Goal: Transaction & Acquisition: Download file/media

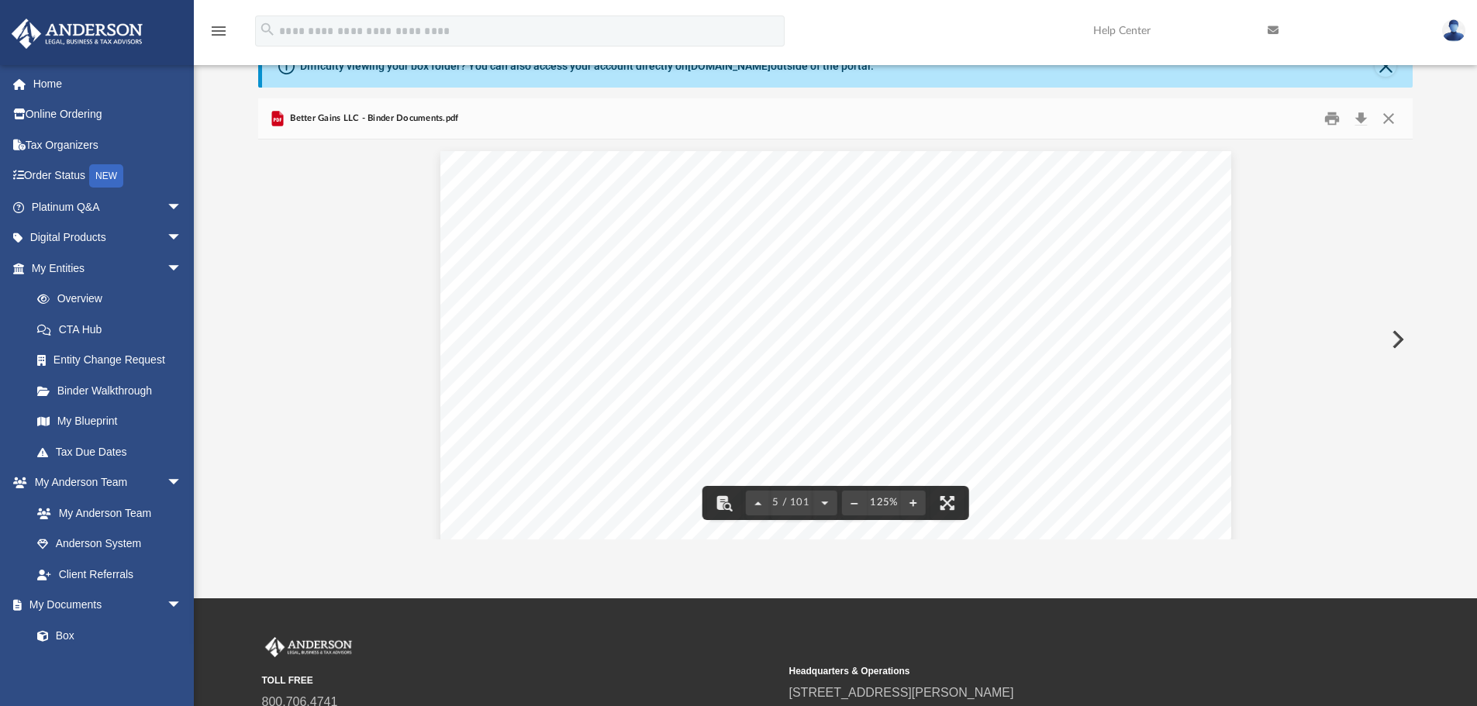
scroll to position [4188, 0]
click at [1391, 118] on button "Close" at bounding box center [1389, 119] width 28 height 24
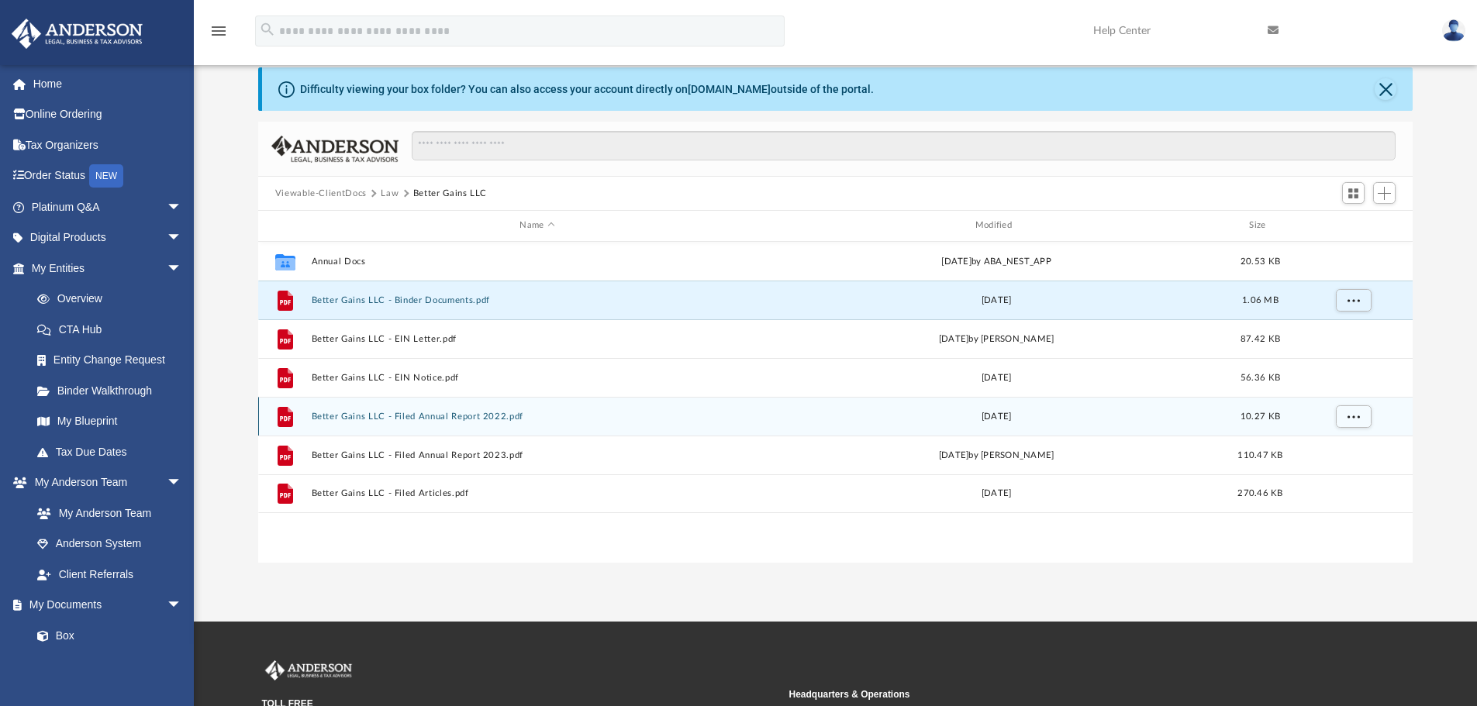
scroll to position [78, 0]
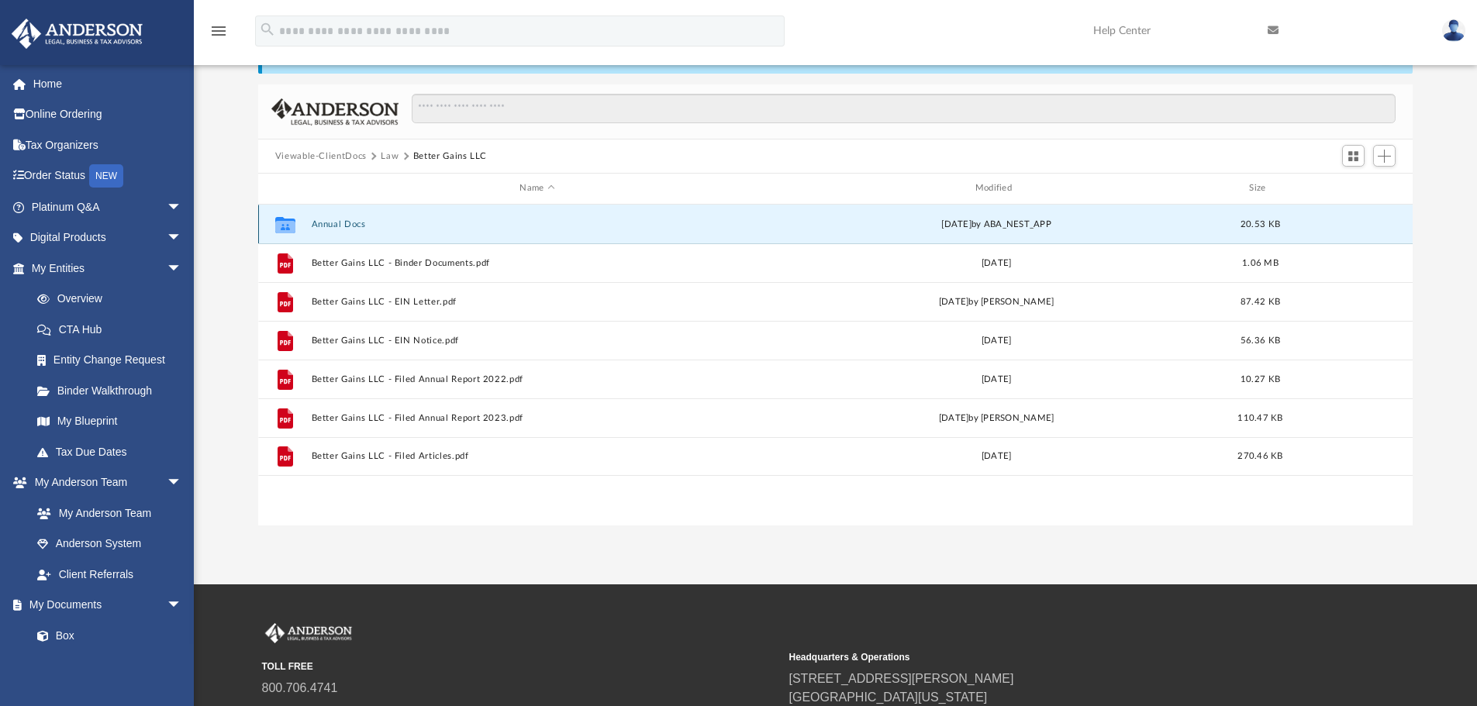
click at [321, 221] on button "Annual Docs" at bounding box center [537, 224] width 452 height 10
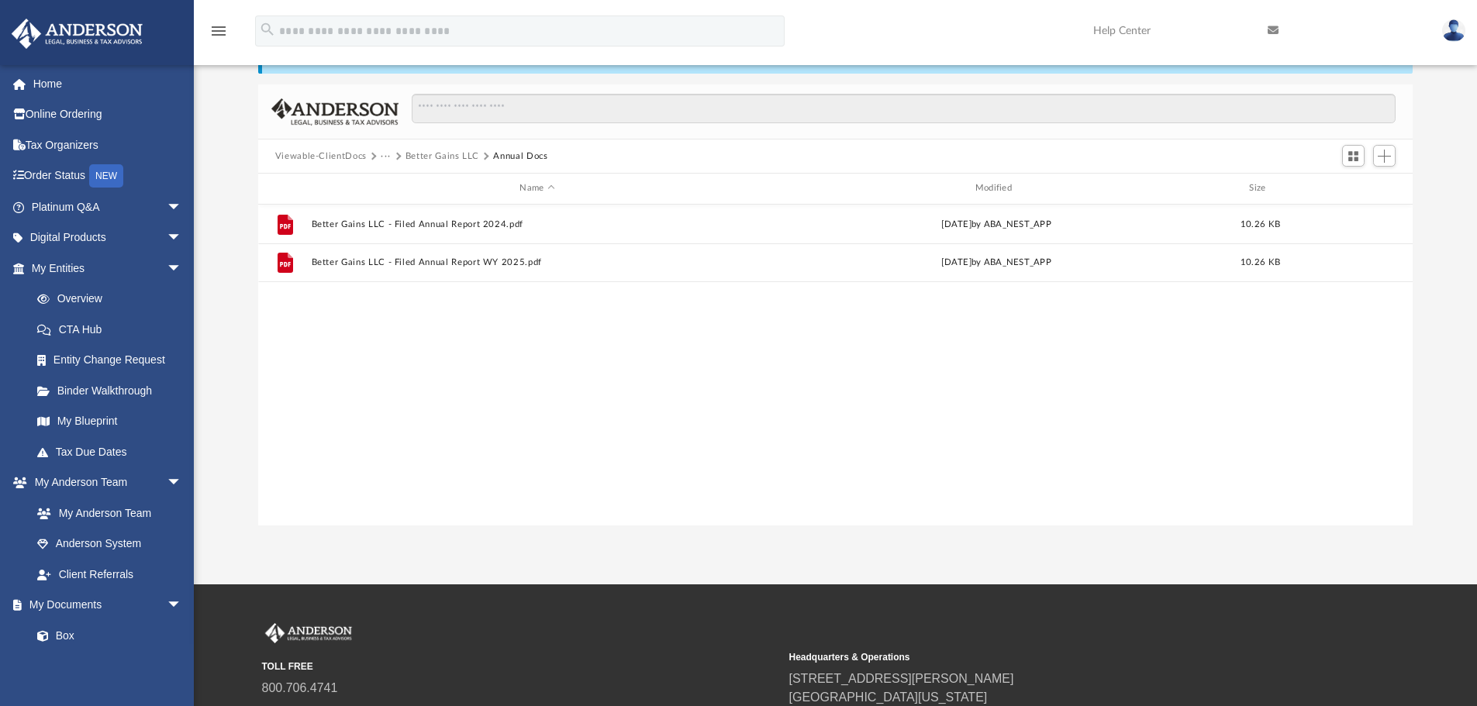
click at [449, 152] on button "Better Gains LLC" at bounding box center [443, 157] width 74 height 14
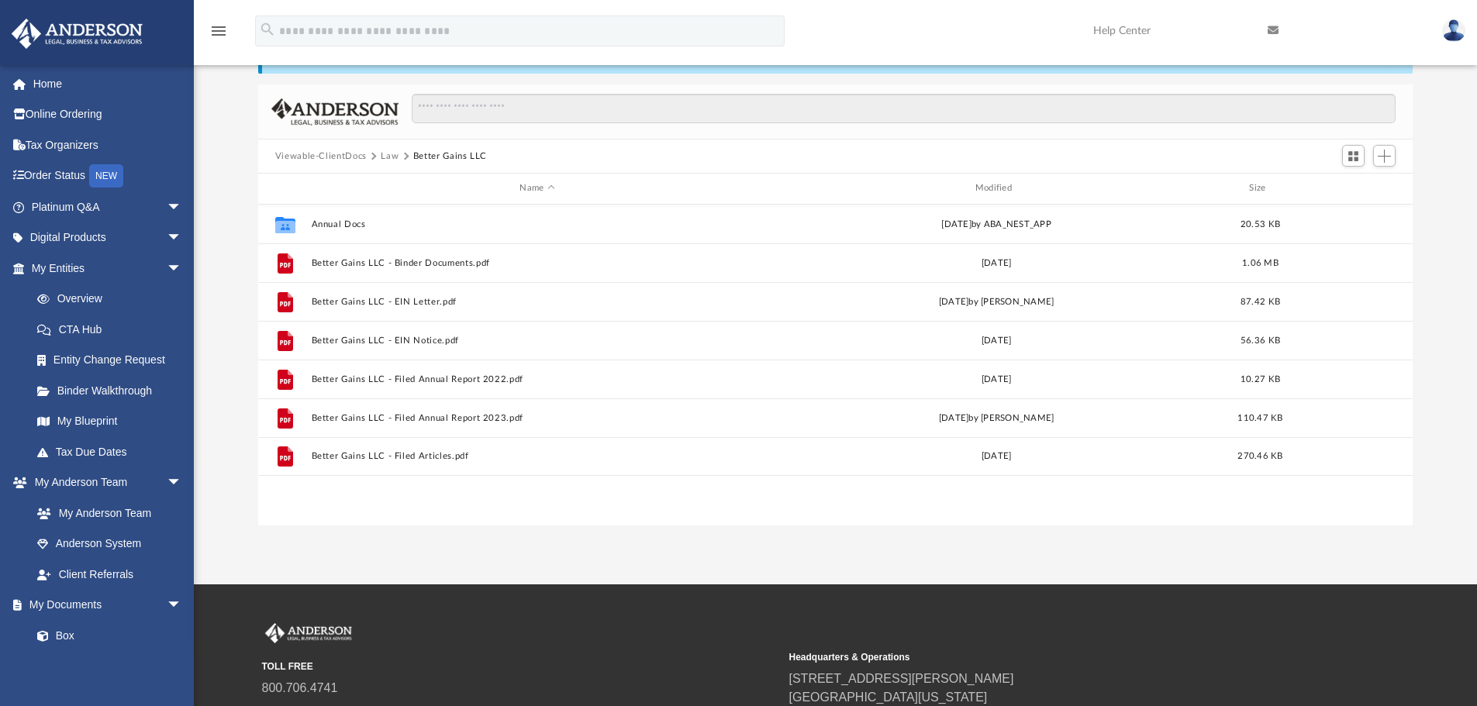
click at [340, 154] on button "Viewable-ClientDocs" at bounding box center [321, 157] width 92 height 14
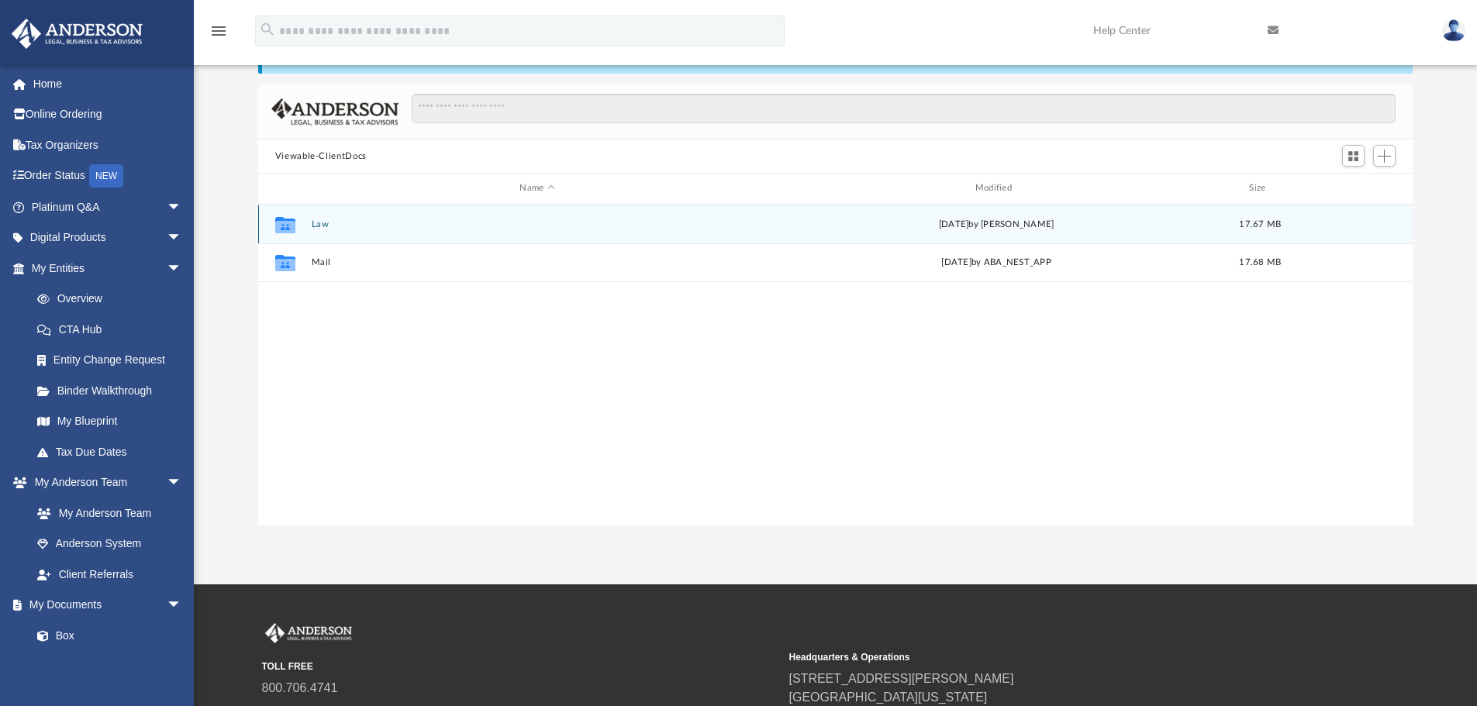
click at [318, 226] on button "Law" at bounding box center [537, 224] width 452 height 10
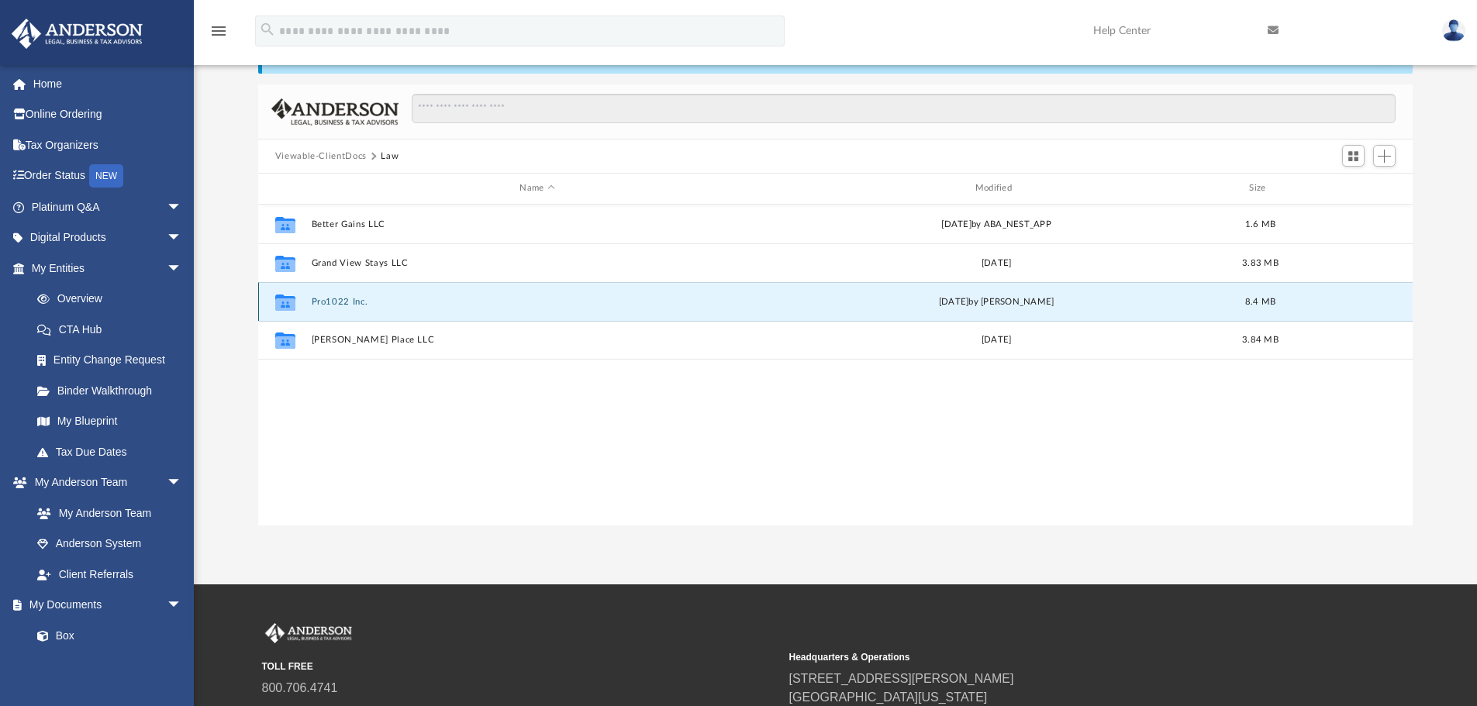
click at [341, 299] on button "Pro1022 Inc." at bounding box center [537, 302] width 452 height 10
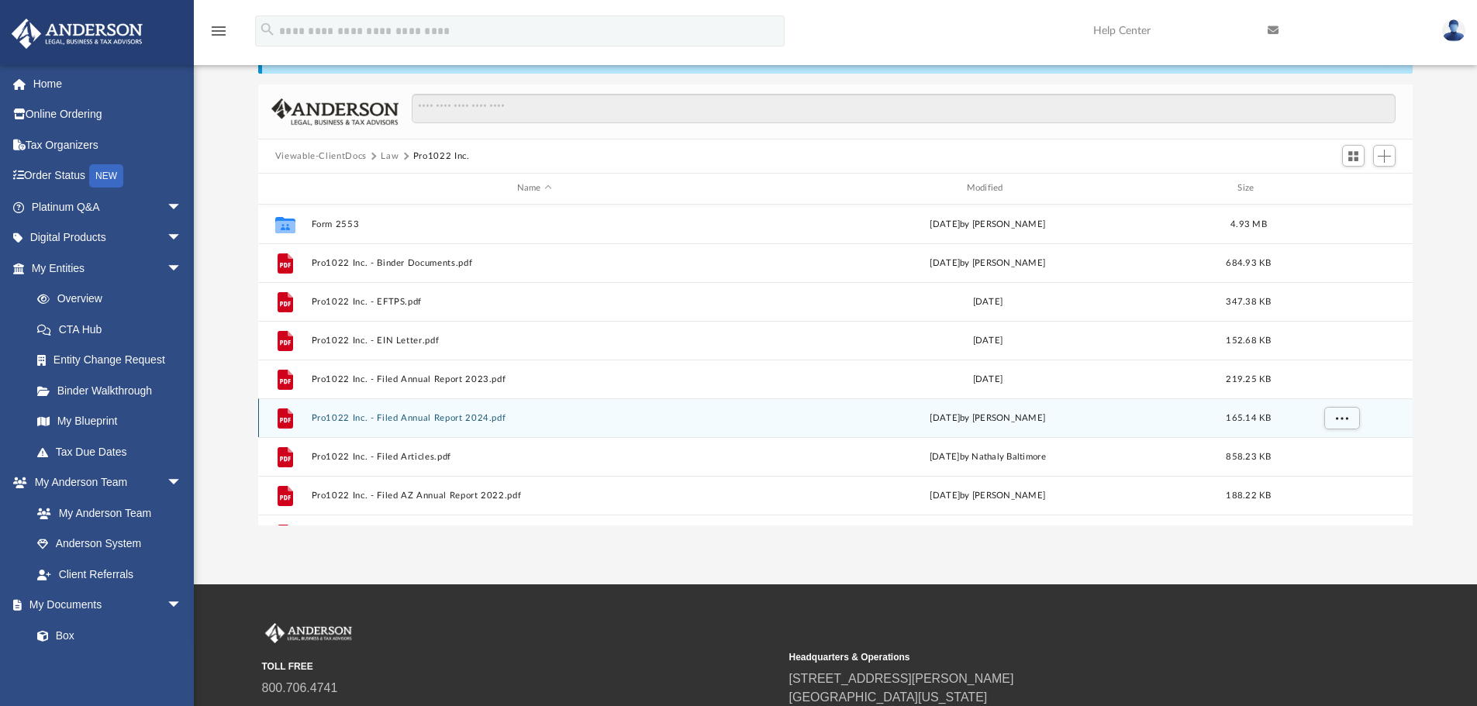
click at [436, 418] on button "Pro1022 Inc. - Filed Annual Report 2024.pdf" at bounding box center [534, 418] width 447 height 10
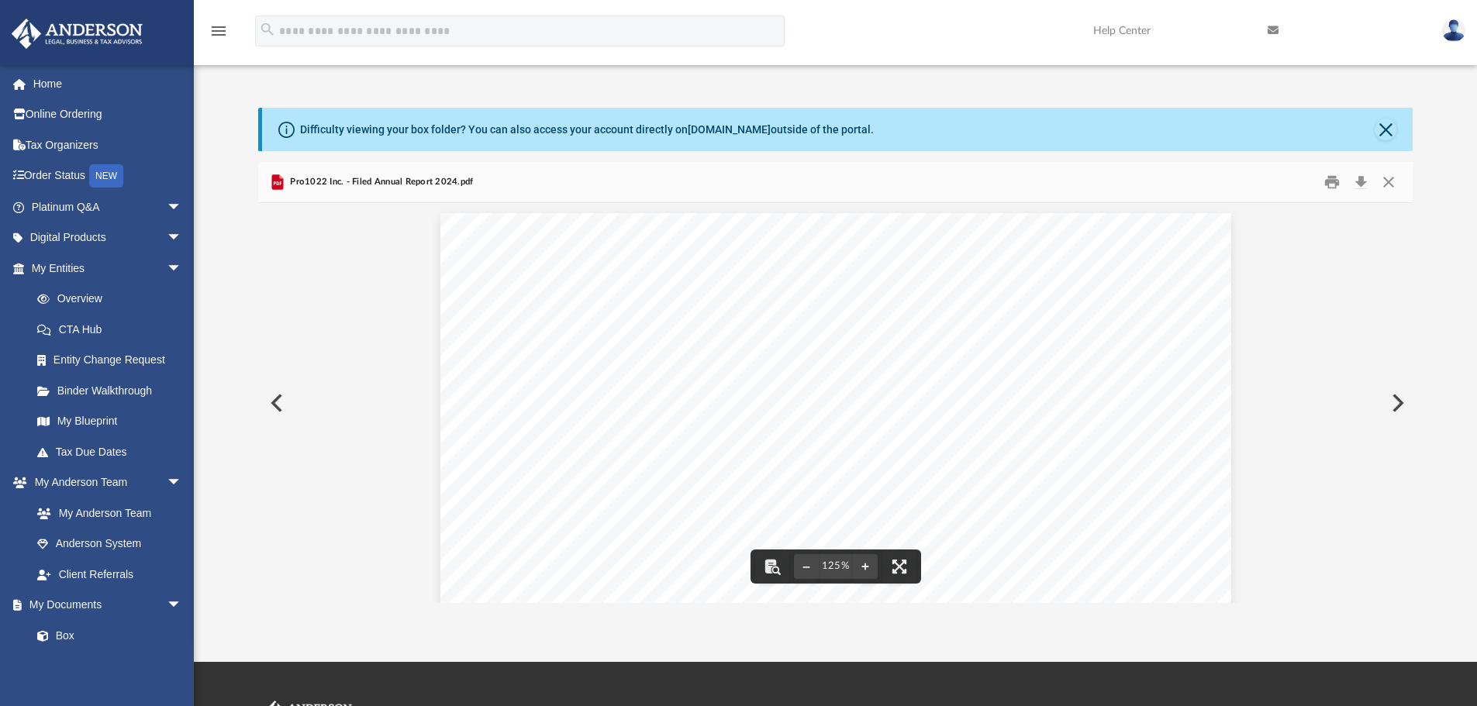
scroll to position [0, 0]
click at [277, 402] on button "Preview" at bounding box center [275, 403] width 34 height 43
click at [278, 405] on button "Preview" at bounding box center [275, 403] width 34 height 43
click at [269, 409] on button "Preview" at bounding box center [275, 403] width 34 height 43
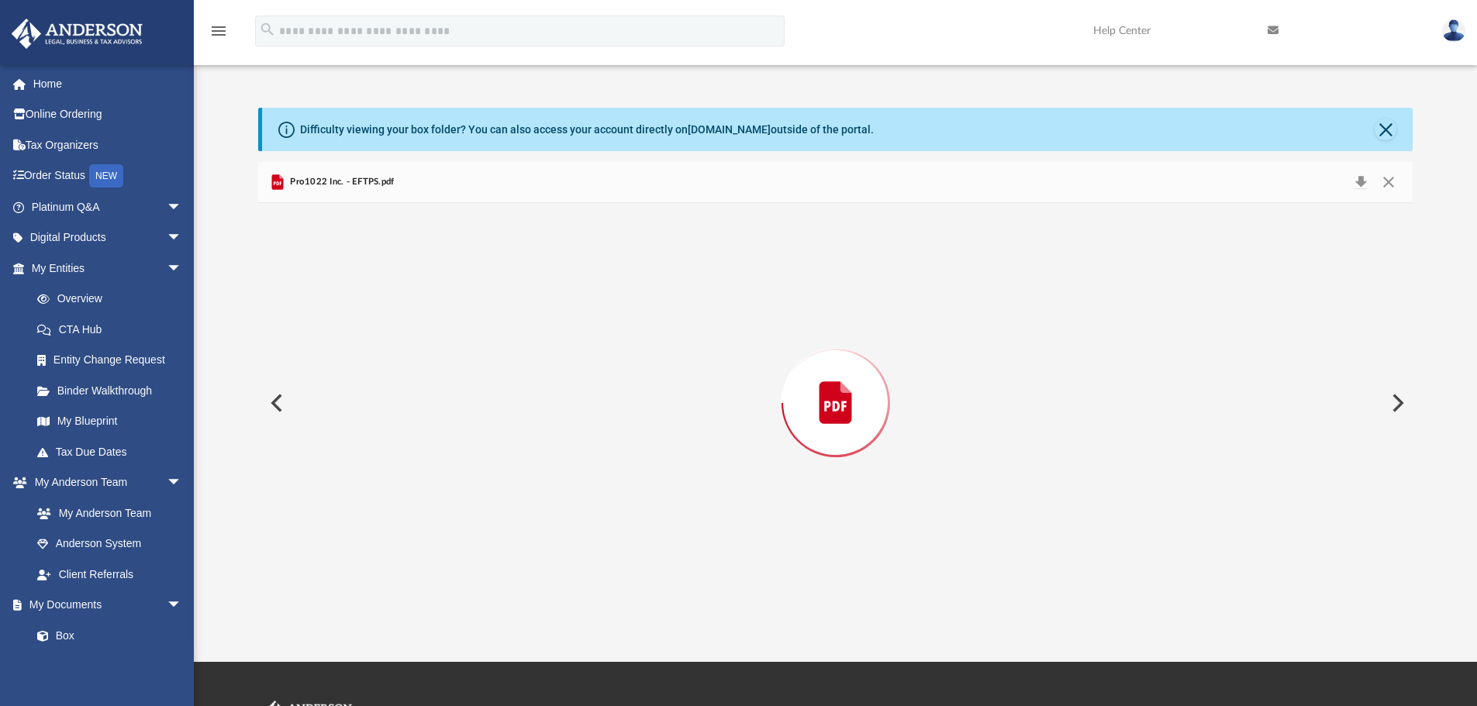
scroll to position [1038, 0]
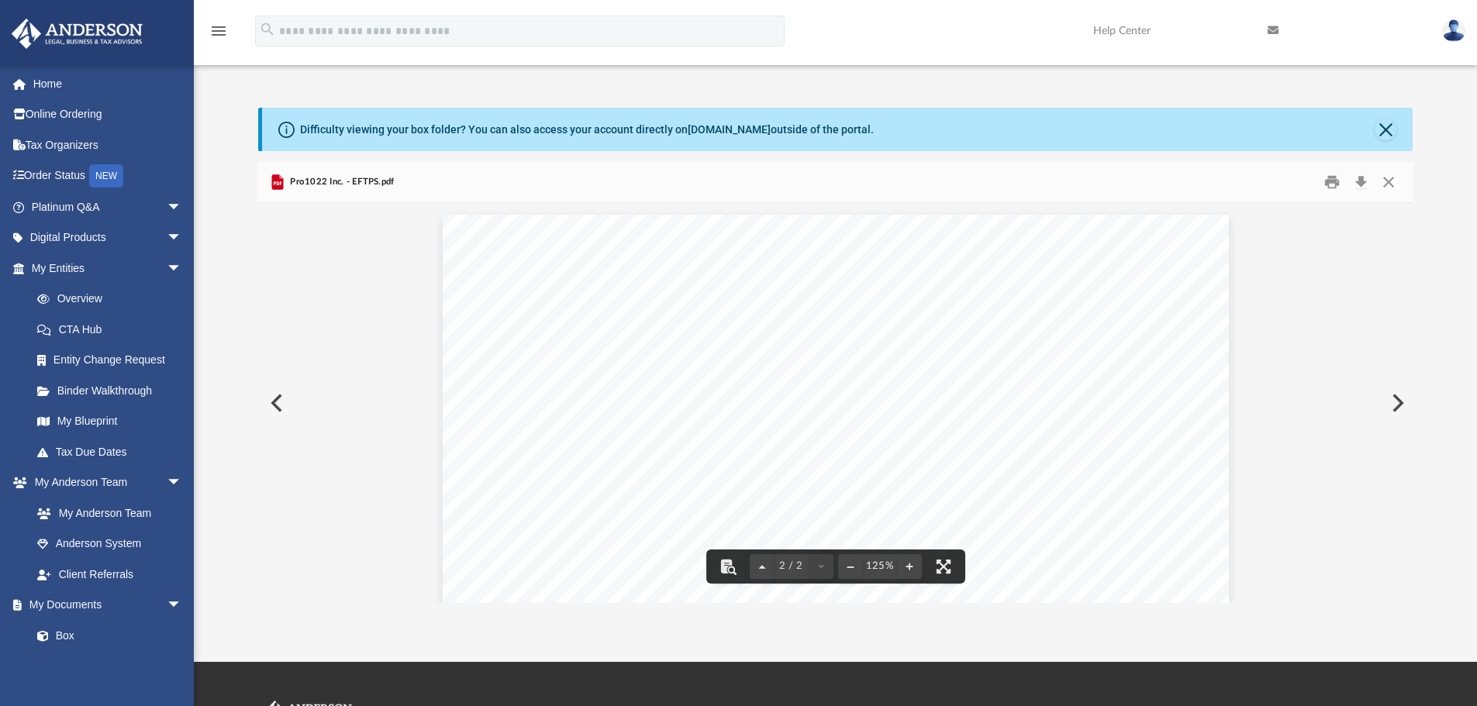
click at [275, 401] on button "Preview" at bounding box center [275, 403] width 34 height 43
click at [1396, 186] on button "Close" at bounding box center [1389, 183] width 28 height 24
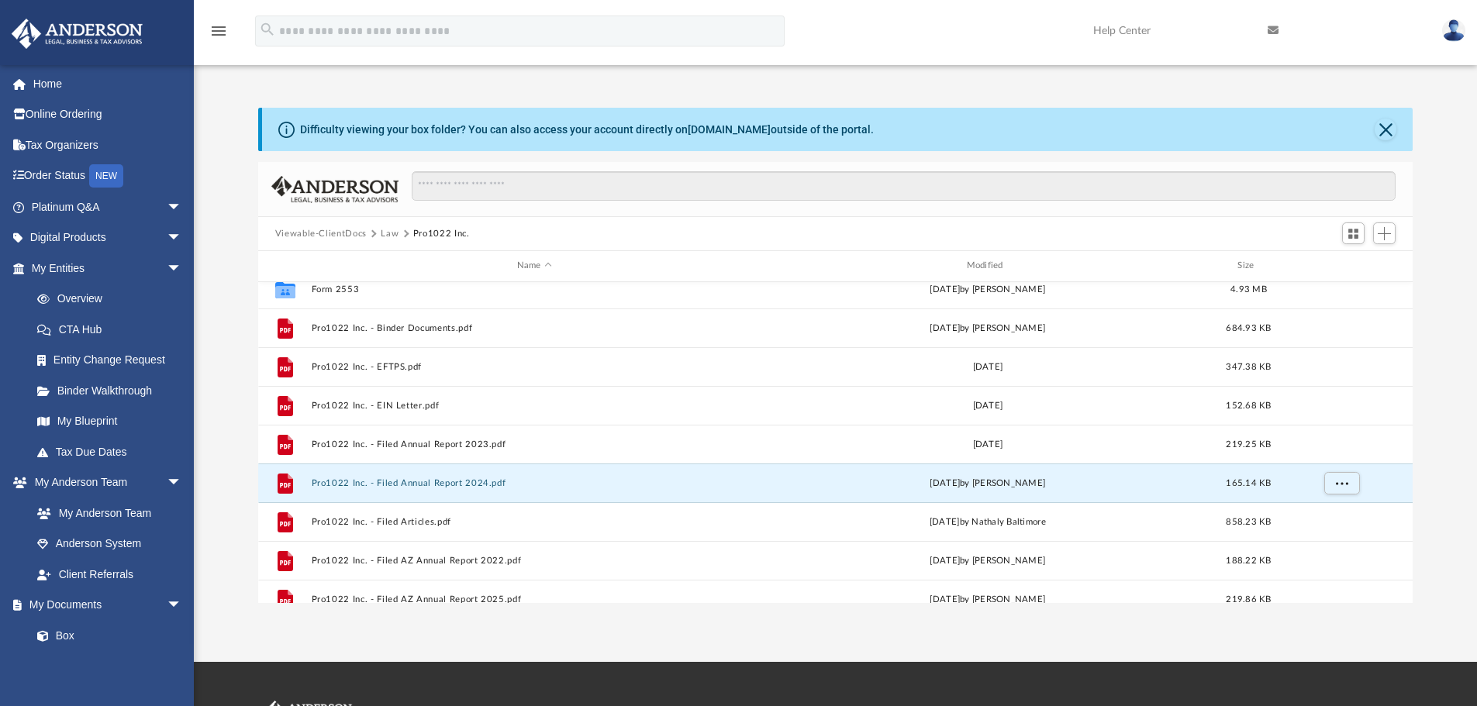
scroll to position [0, 0]
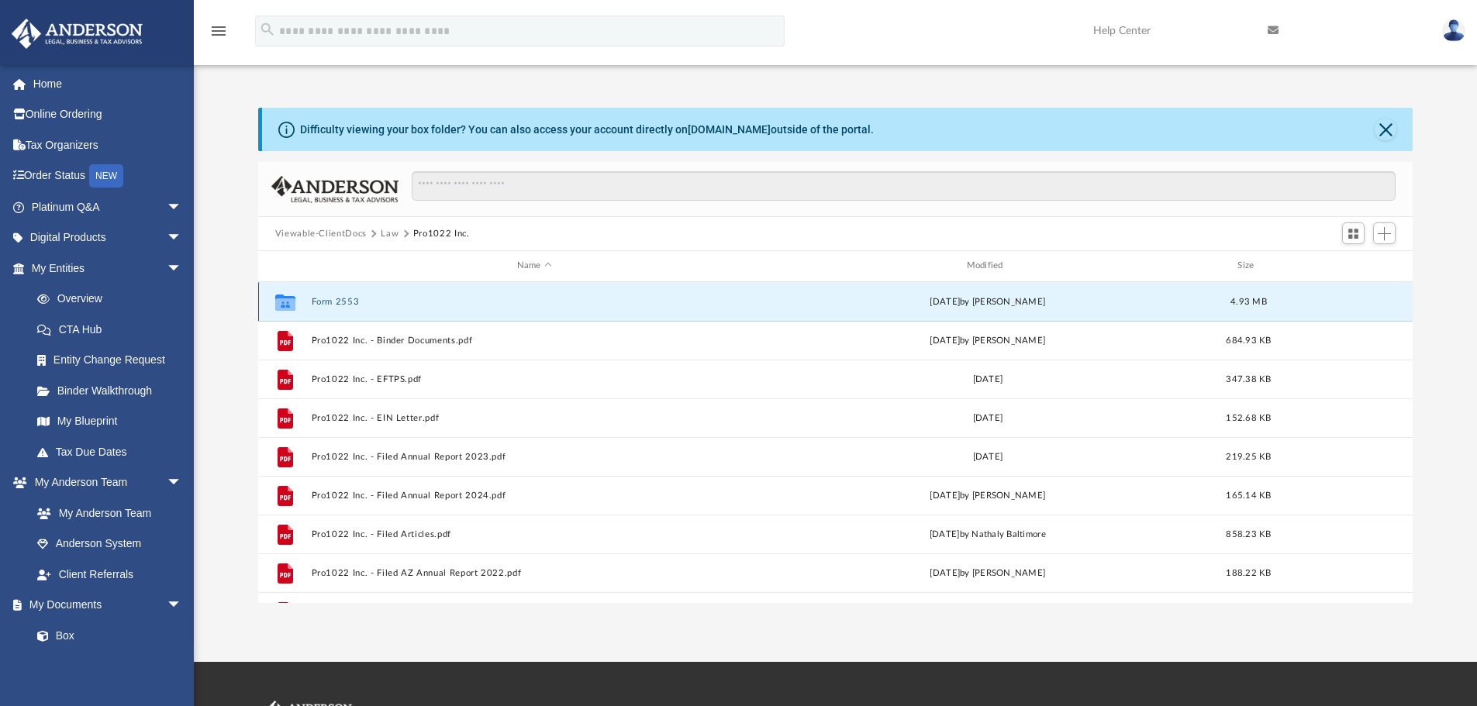
click at [331, 302] on button "Form 2553" at bounding box center [534, 302] width 447 height 10
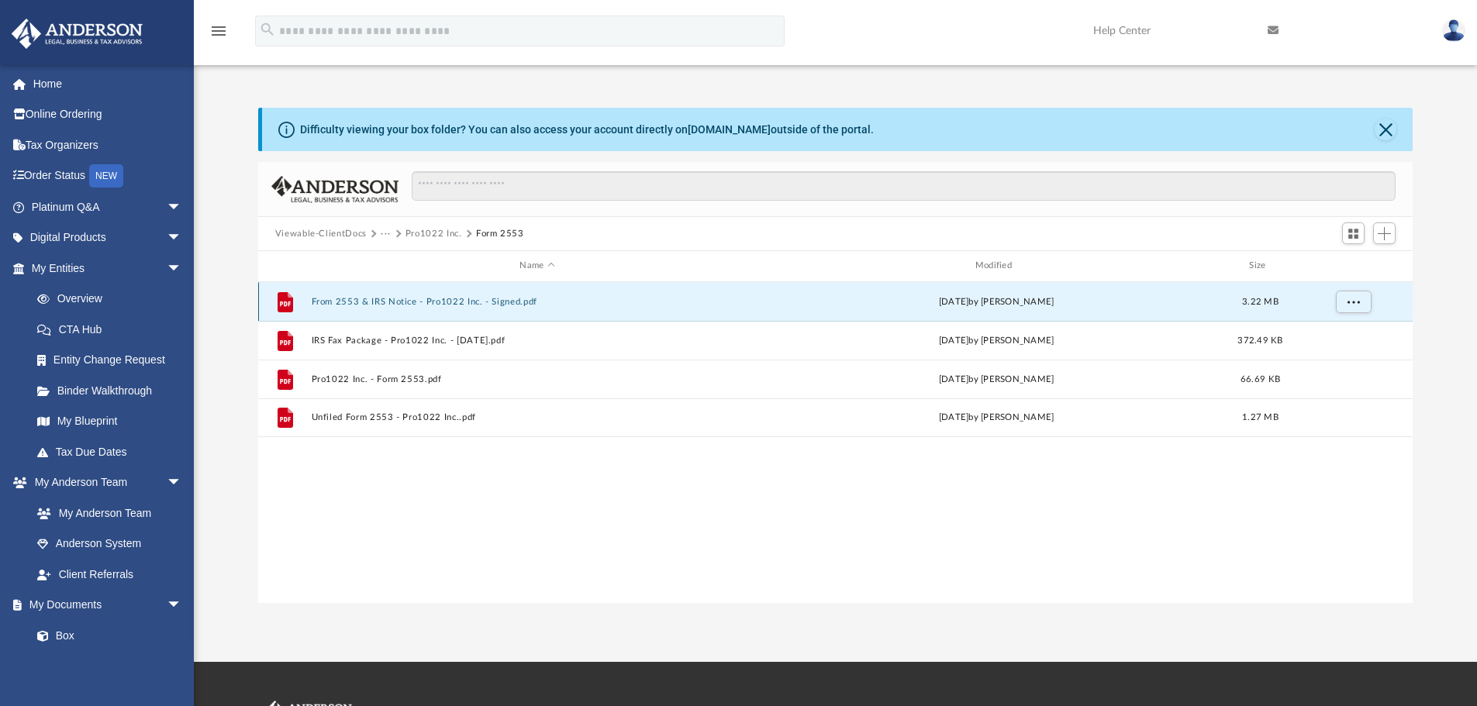
click at [392, 298] on button "From 2553 & IRS Notice - Pro1022 Inc. - Signed.pdf" at bounding box center [537, 302] width 452 height 10
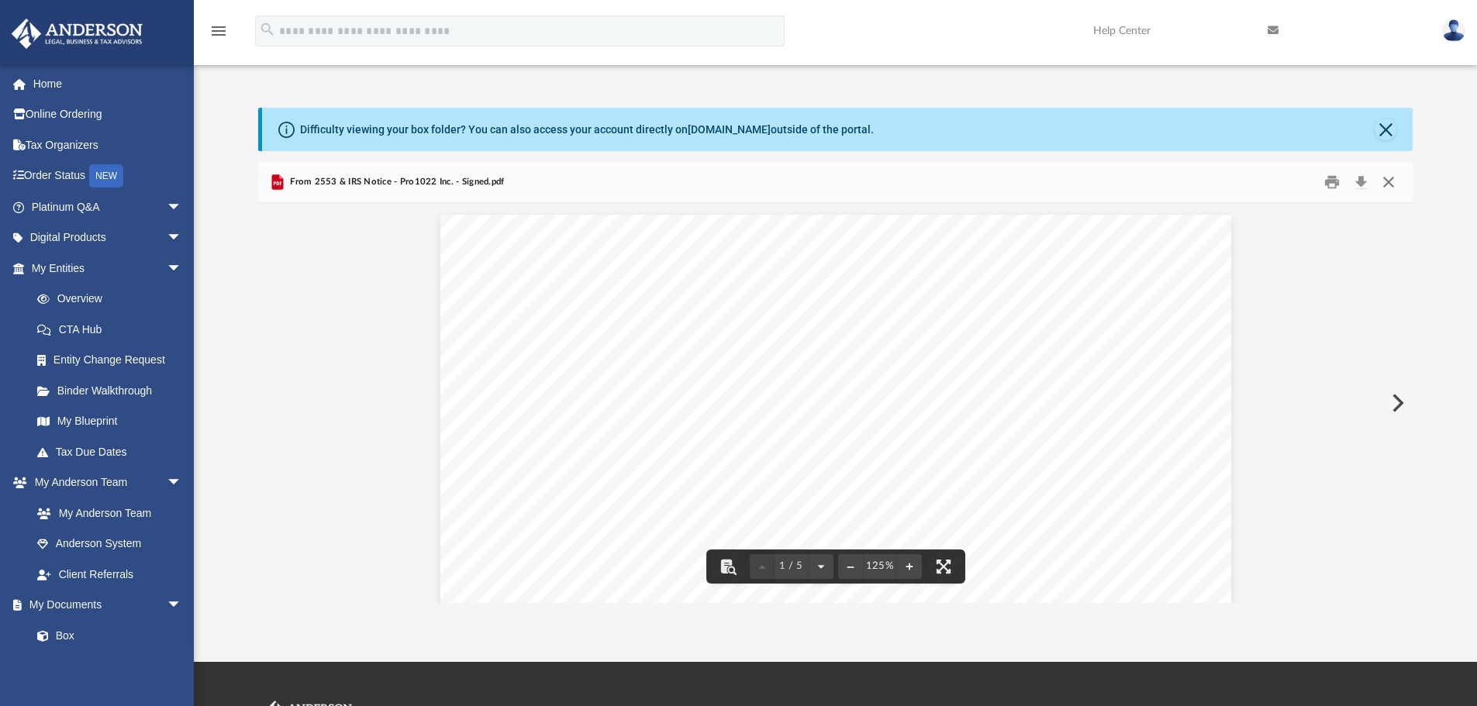
click at [1390, 182] on button "Close" at bounding box center [1389, 183] width 28 height 24
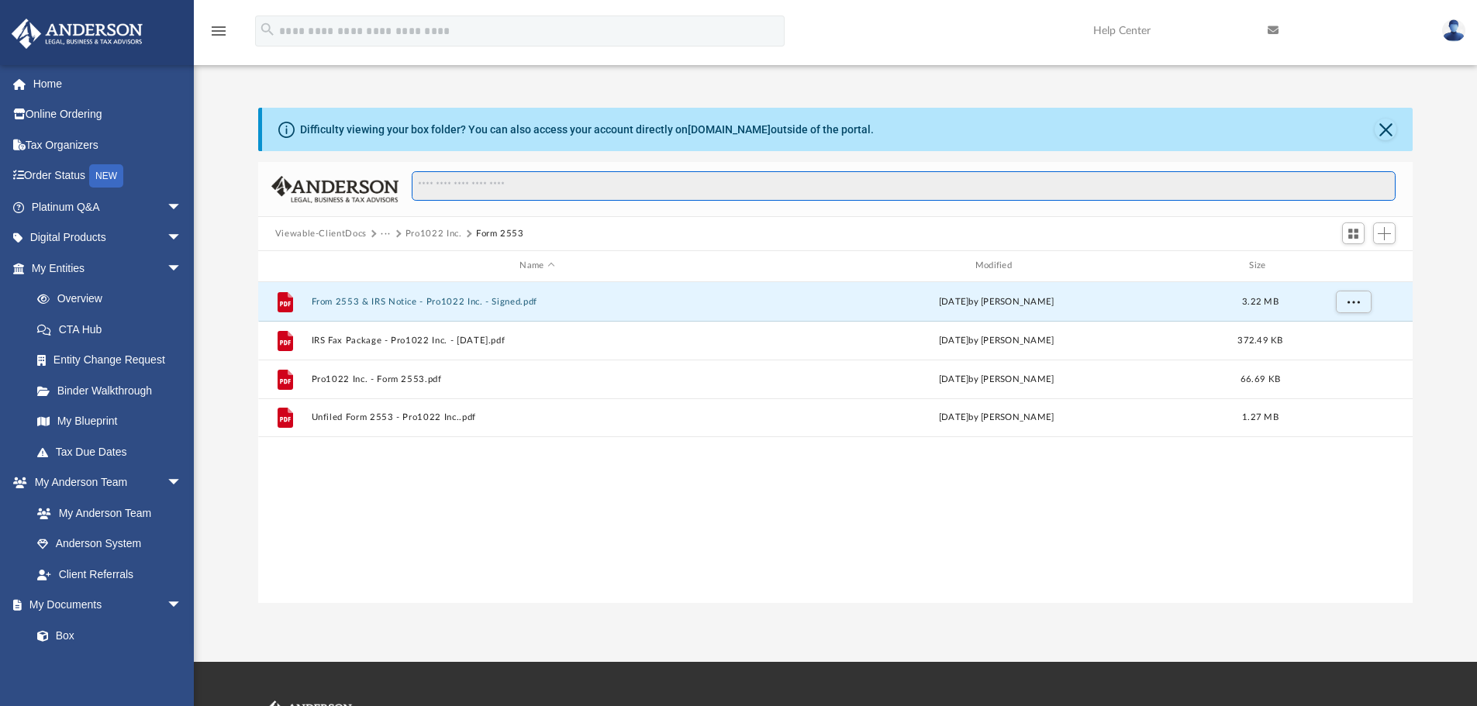
click at [589, 175] on input "Search files and folders" at bounding box center [904, 185] width 984 height 29
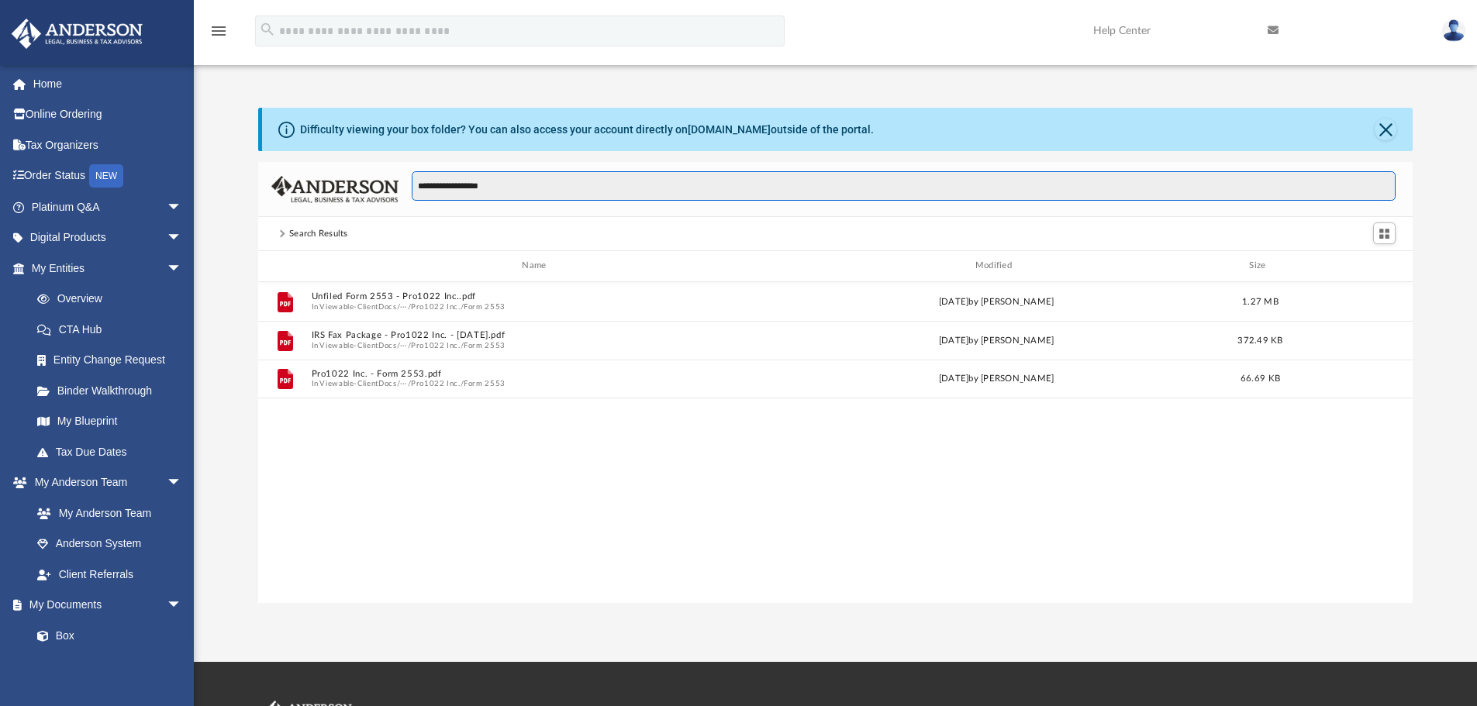
scroll to position [341, 1143]
drag, startPoint x: 534, startPoint y: 182, endPoint x: 422, endPoint y: 178, distance: 112.5
click at [422, 178] on input "**********" at bounding box center [904, 185] width 984 height 29
type input "*"
click at [424, 235] on button "Pro1022 Inc." at bounding box center [434, 234] width 57 height 14
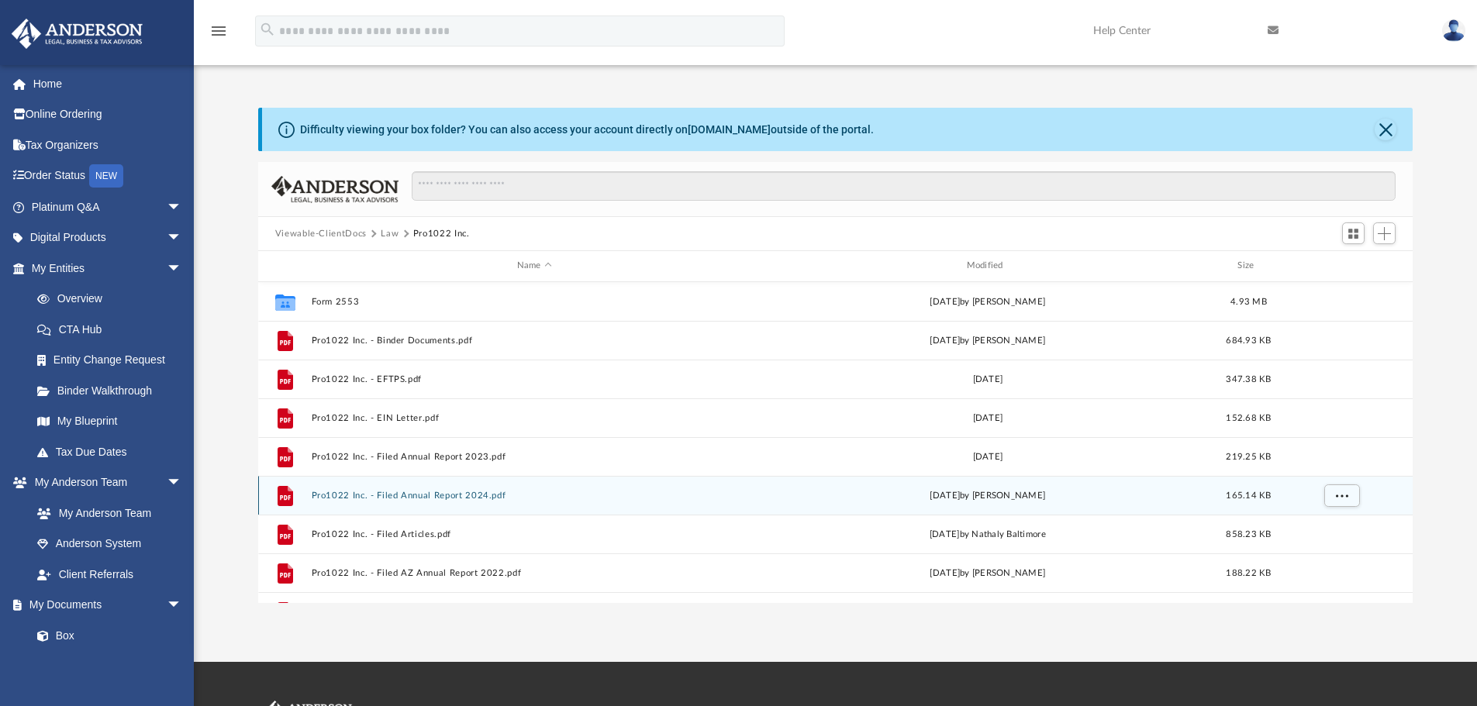
click at [434, 498] on button "Pro1022 Inc. - Filed Annual Report 2024.pdf" at bounding box center [534, 496] width 447 height 10
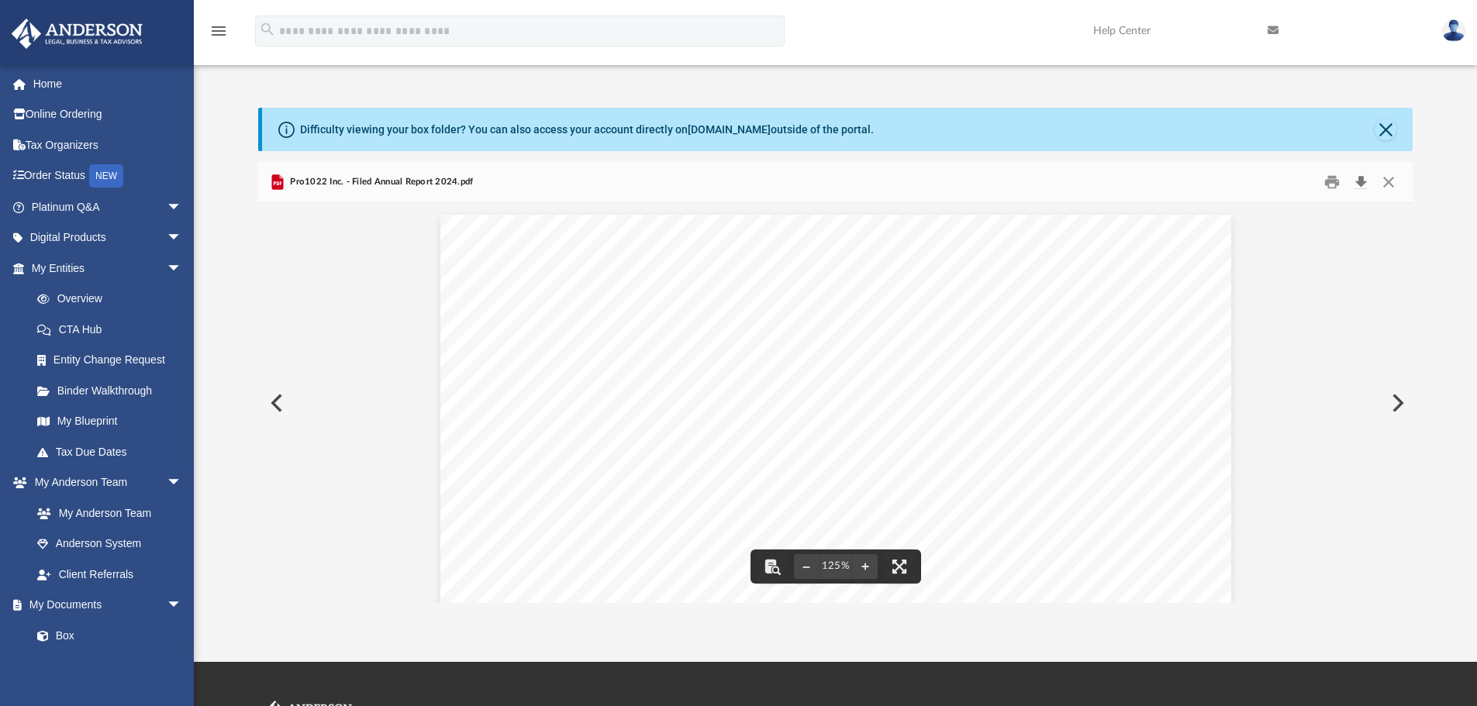
click at [1369, 178] on button "Download" at bounding box center [1361, 183] width 28 height 24
